Goal: Information Seeking & Learning: Learn about a topic

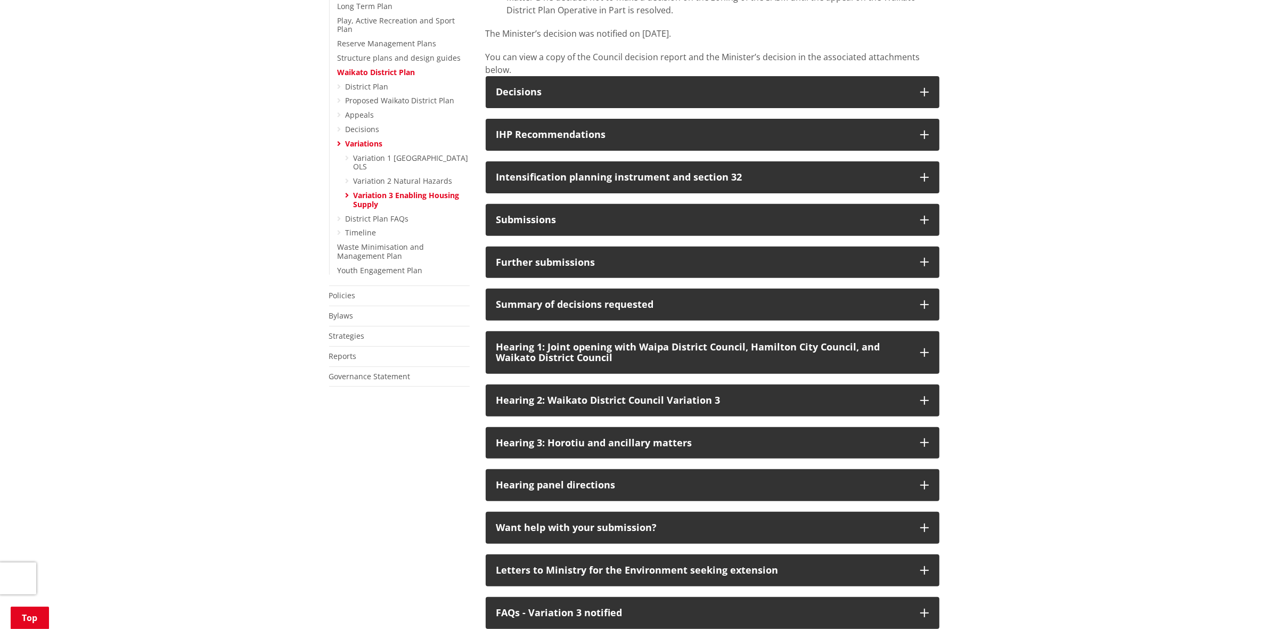
scroll to position [466, 0]
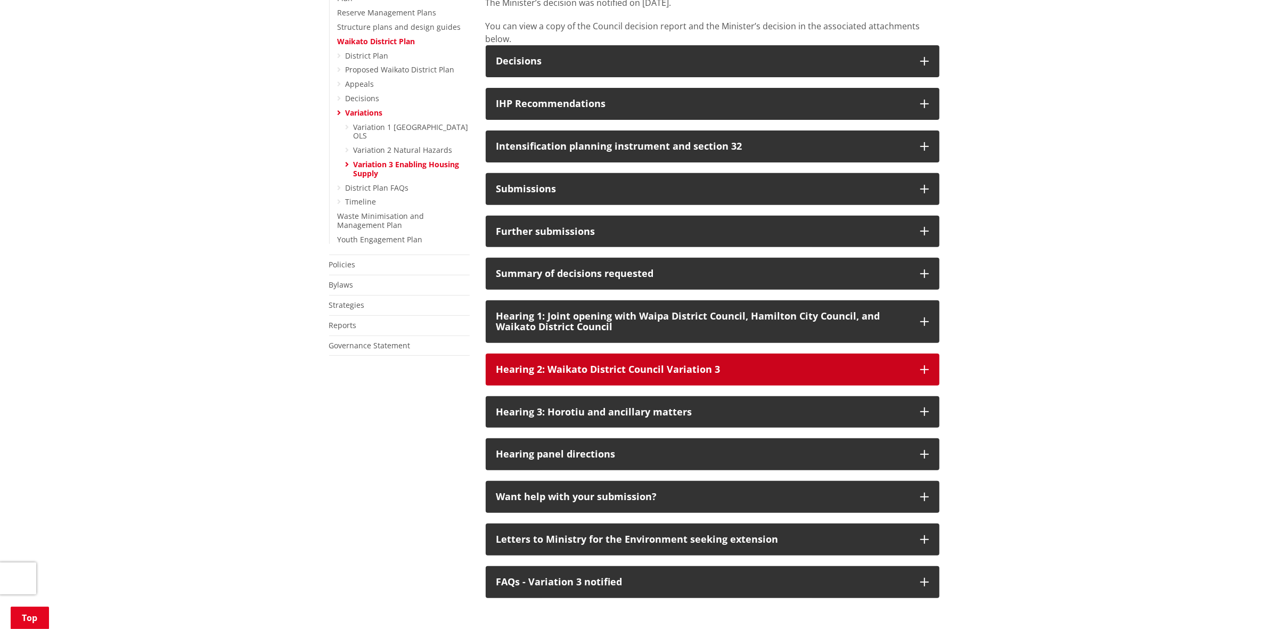
click at [641, 386] on button "Hearing 2: Waikato District Council Variation 3" at bounding box center [713, 370] width 454 height 32
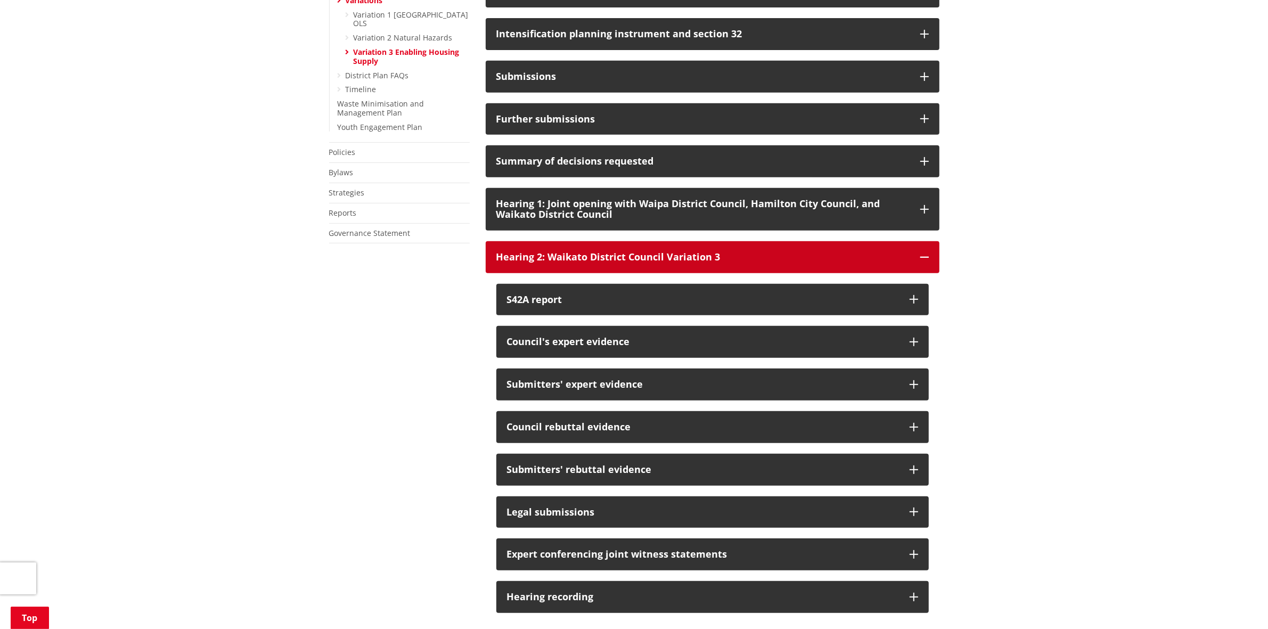
scroll to position [599, 0]
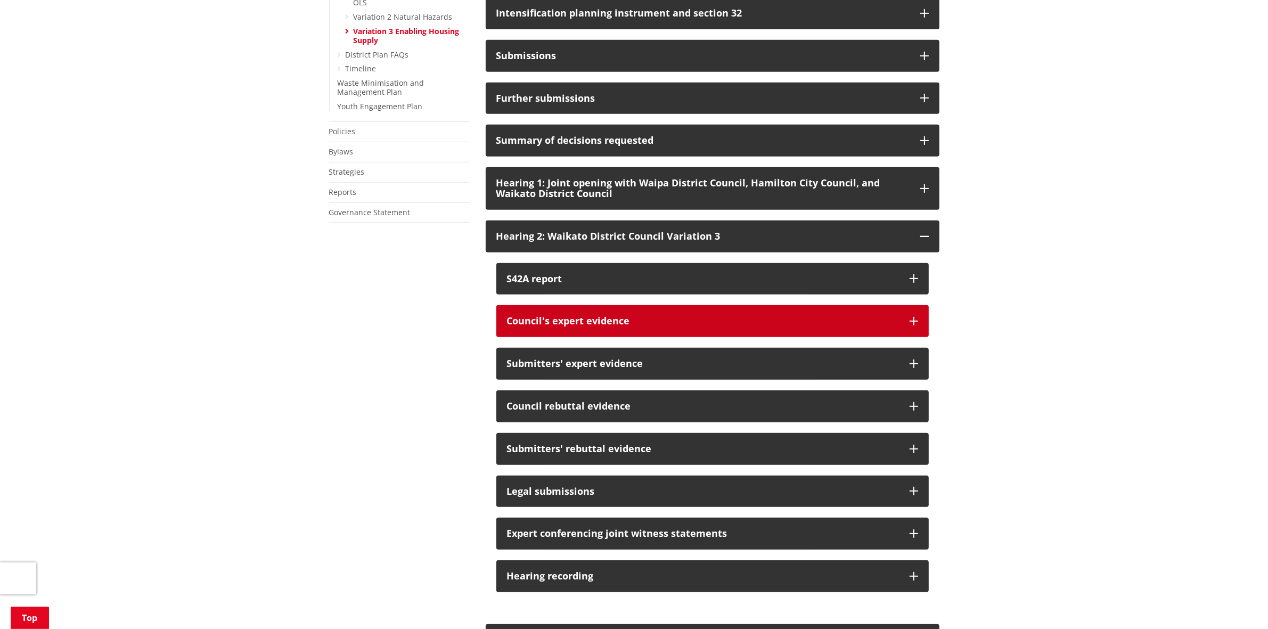
click at [621, 327] on div "Council's expert evidence" at bounding box center [703, 321] width 392 height 11
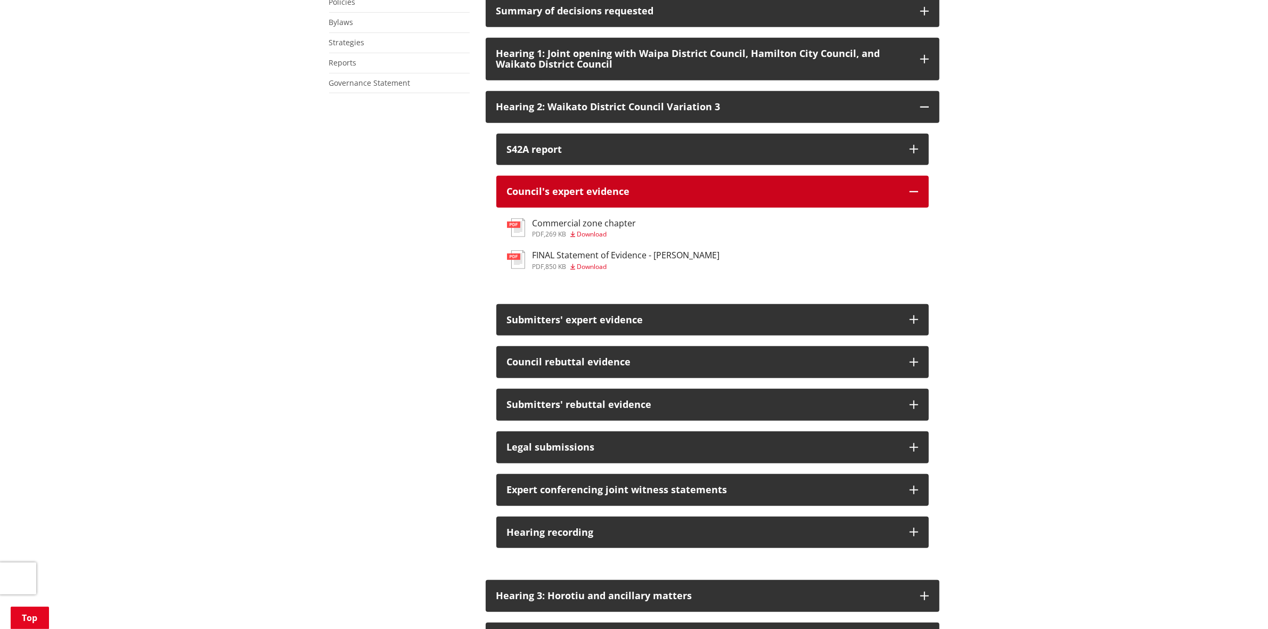
scroll to position [732, 0]
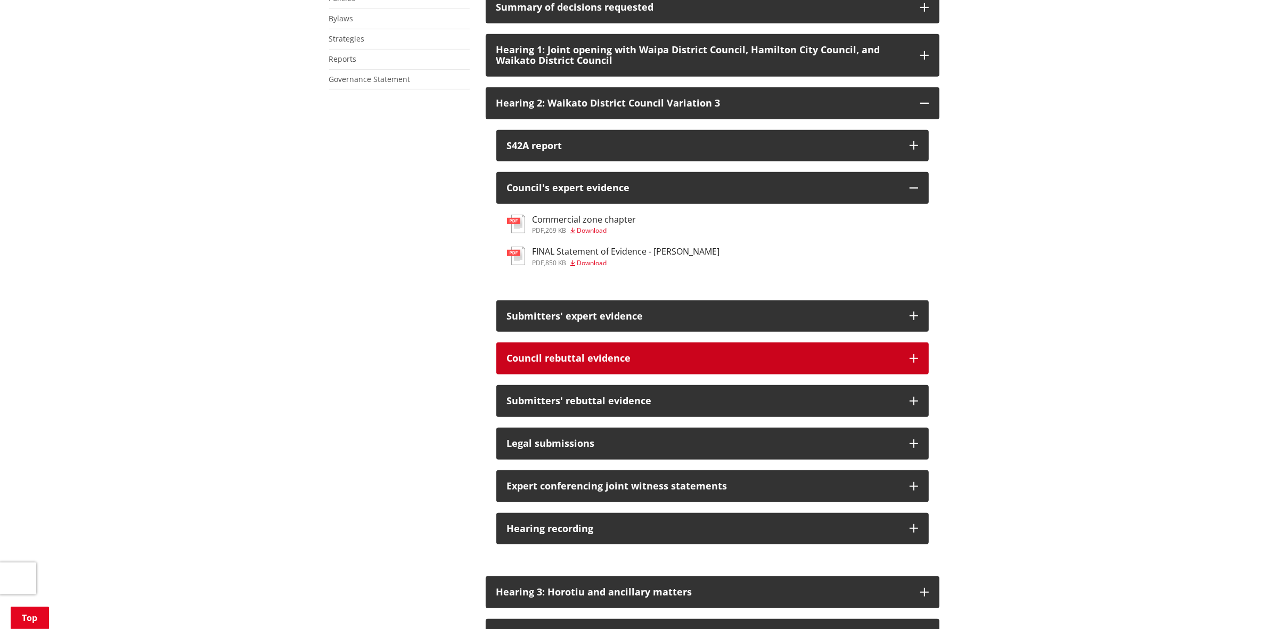
click at [653, 364] on div "Council rebuttal evidence" at bounding box center [703, 358] width 392 height 11
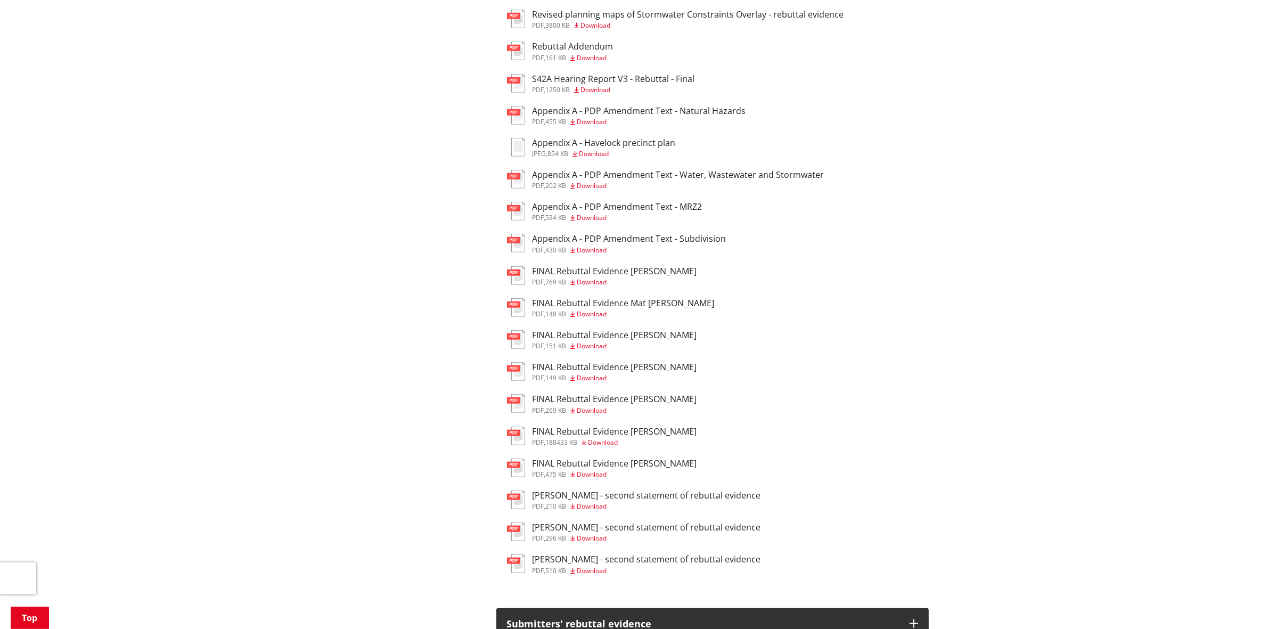
scroll to position [1132, 0]
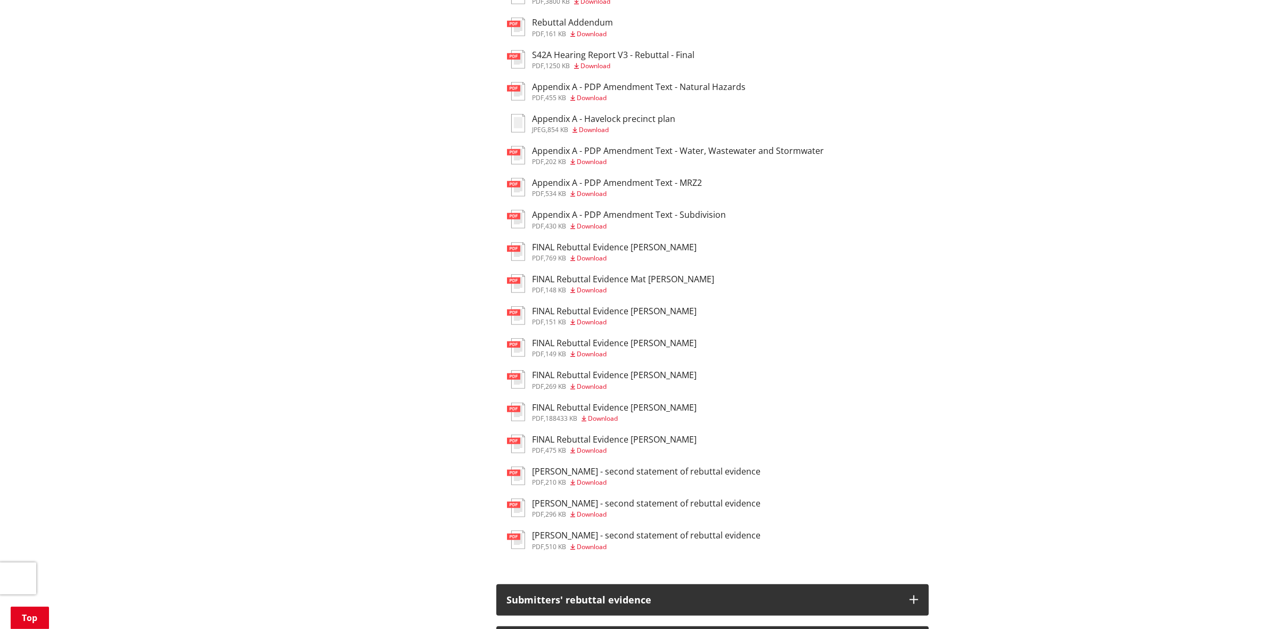
click at [633, 445] on h3 "FINAL Rebuttal Evidence [PERSON_NAME]" at bounding box center [615, 440] width 165 height 10
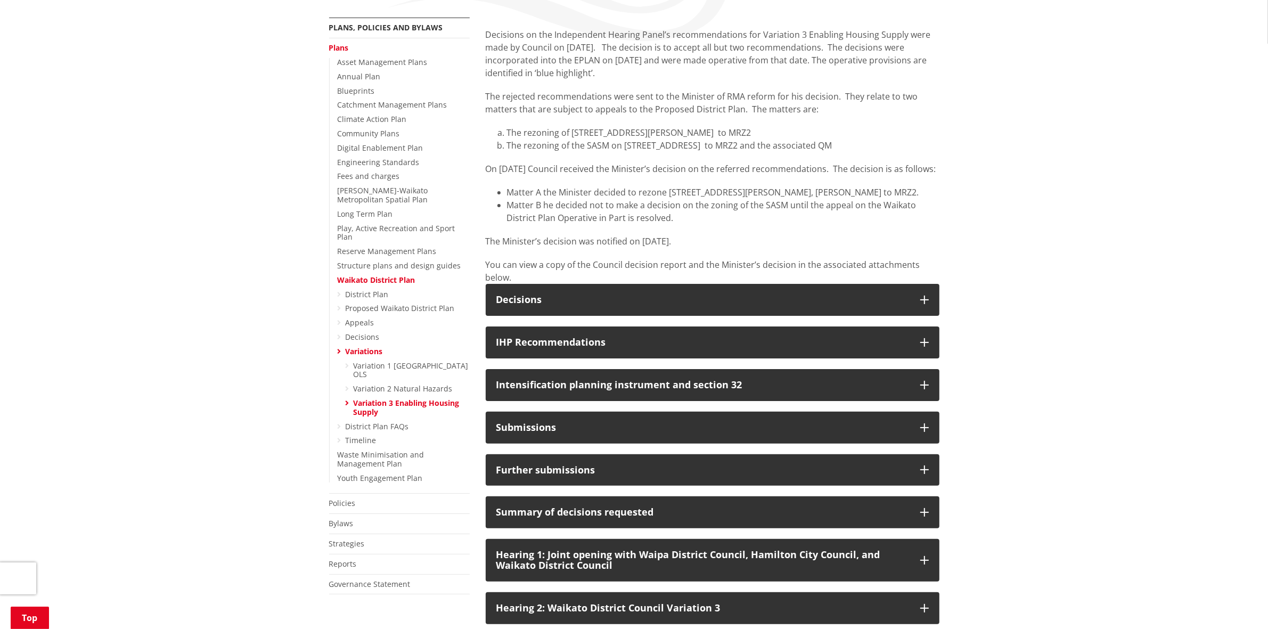
scroll to position [203, 0]
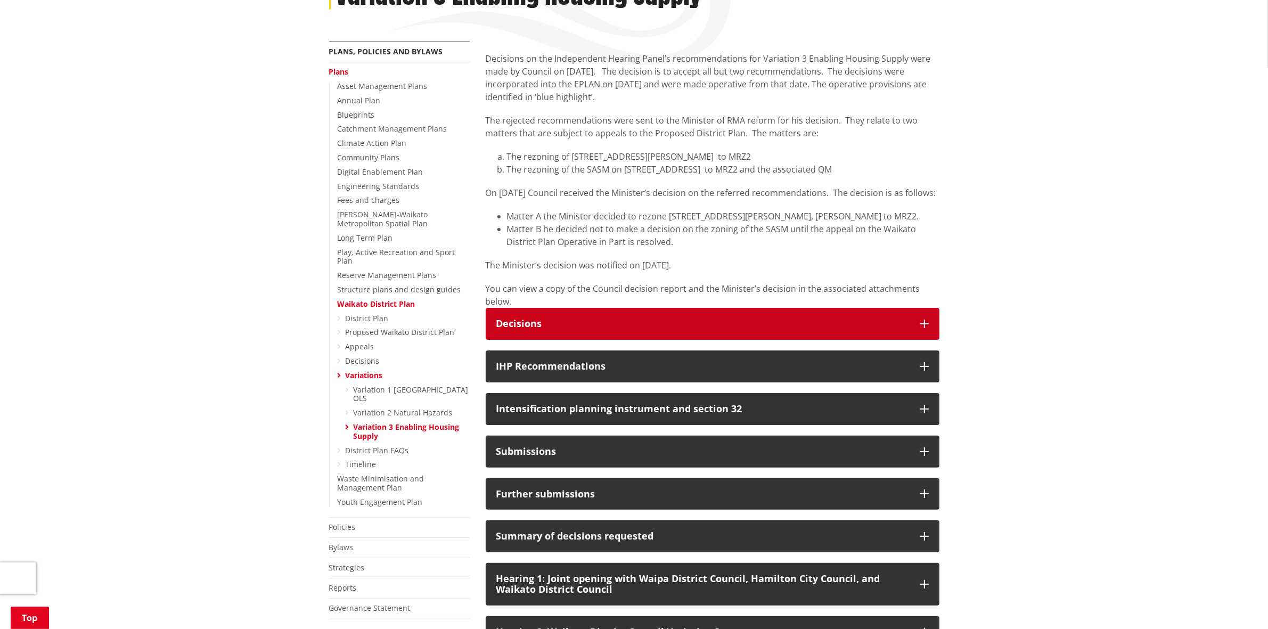
click at [718, 328] on button "Decisions" at bounding box center [713, 324] width 454 height 32
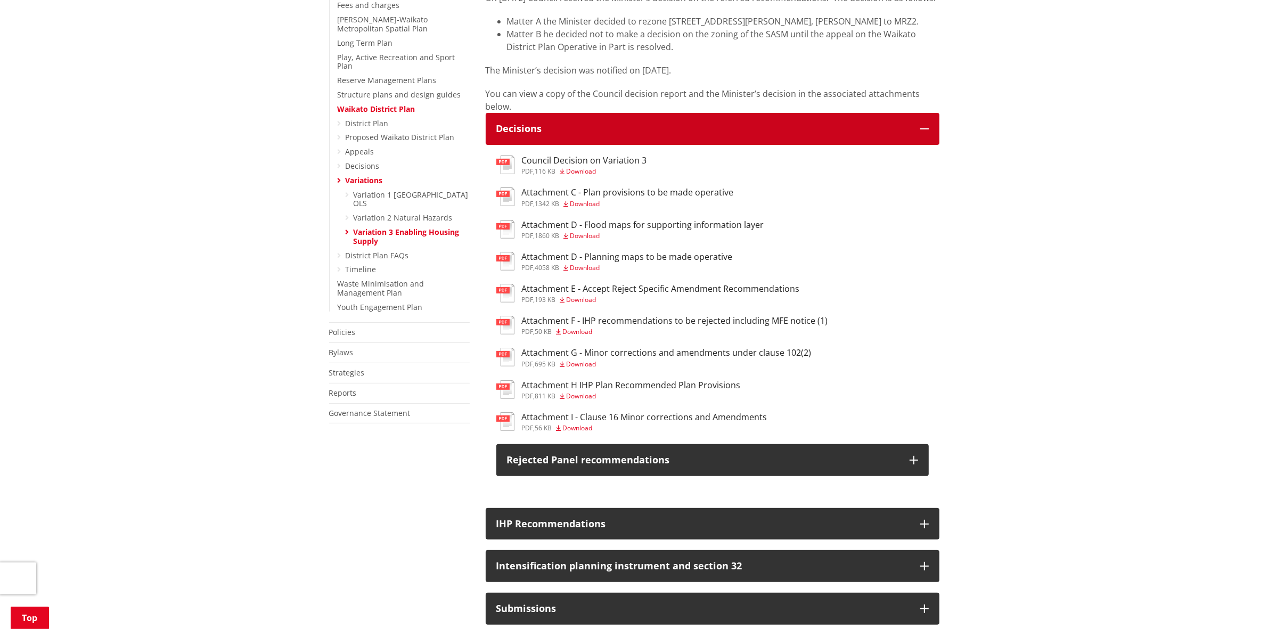
scroll to position [403, 0]
